Goal: Information Seeking & Learning: Learn about a topic

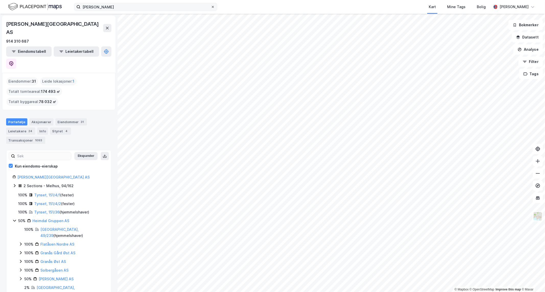
click at [213, 7] on icon at bounding box center [212, 6] width 3 height 3
click at [211, 7] on input "[PERSON_NAME]" at bounding box center [145, 7] width 130 height 8
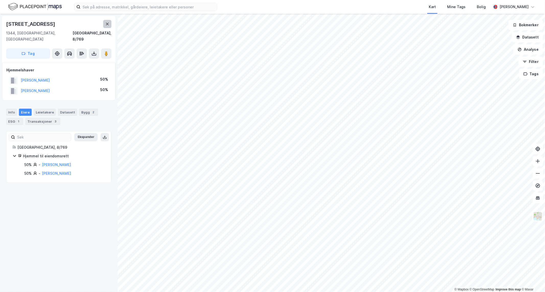
click at [109, 25] on icon at bounding box center [107, 24] width 4 height 4
click at [42, 118] on div "Transaksjoner 5" at bounding box center [42, 121] width 35 height 7
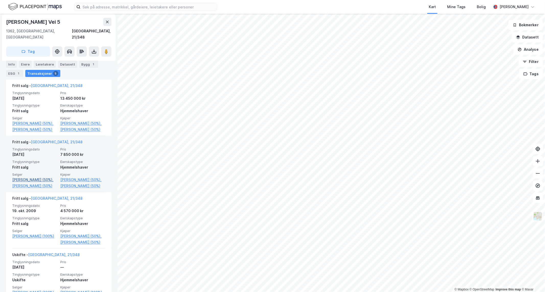
scroll to position [141, 0]
